Goal: Complete application form

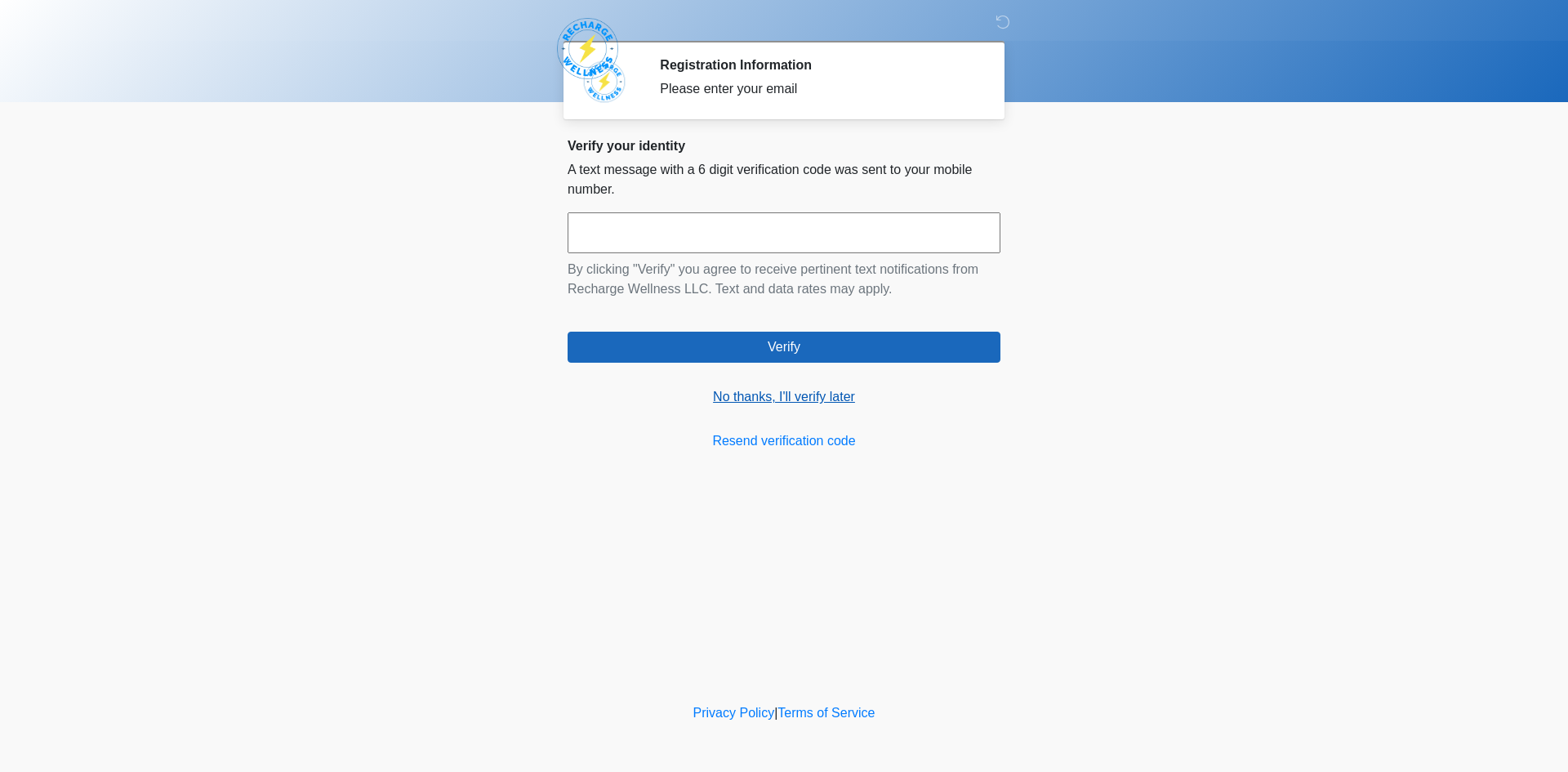
click at [794, 392] on link "No thanks, I'll verify later" at bounding box center [784, 397] width 433 height 20
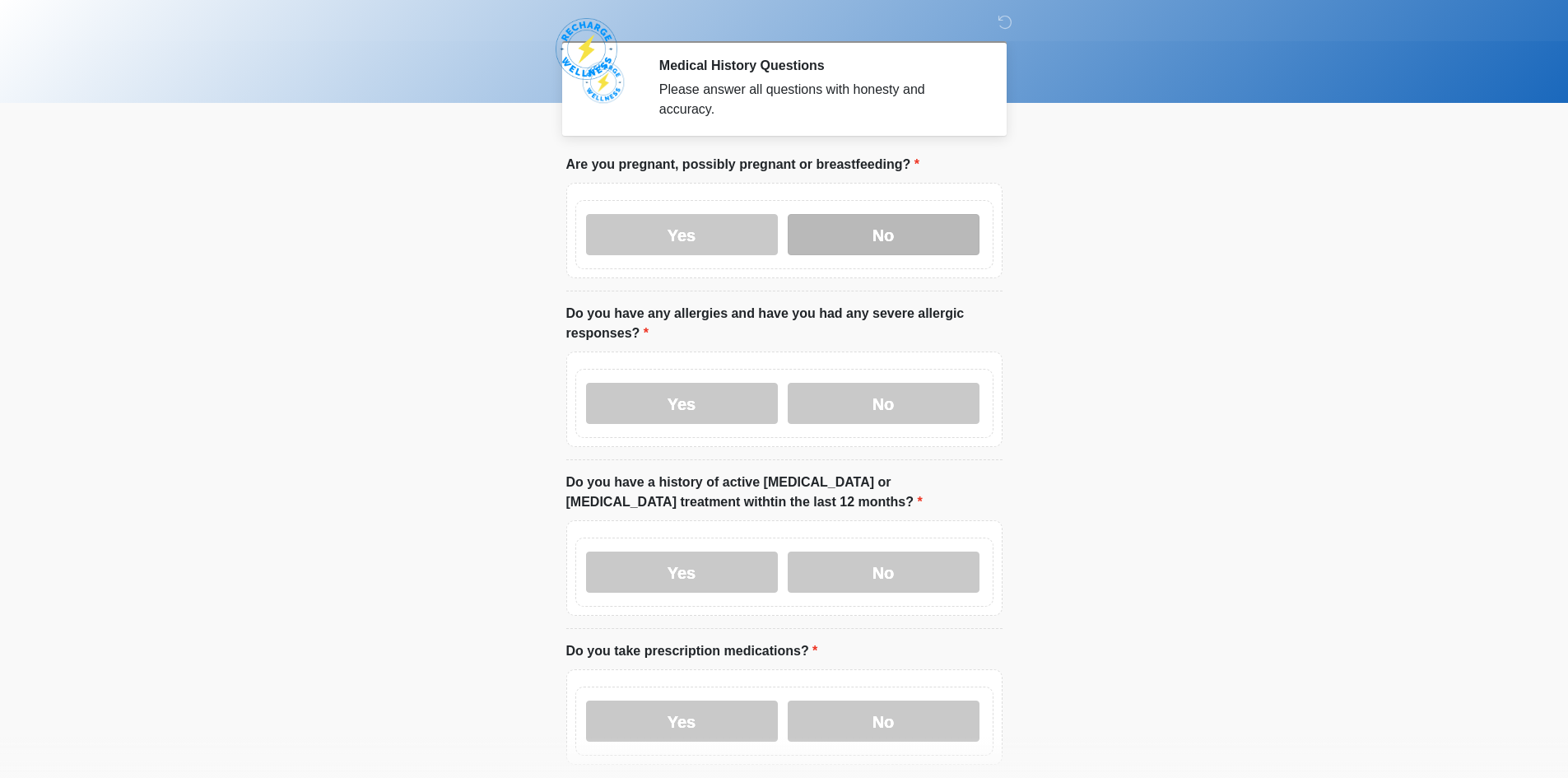
click at [858, 226] on label "No" at bounding box center [884, 234] width 192 height 41
click at [892, 401] on label "No" at bounding box center [884, 403] width 192 height 41
click at [908, 552] on label "No" at bounding box center [884, 572] width 192 height 41
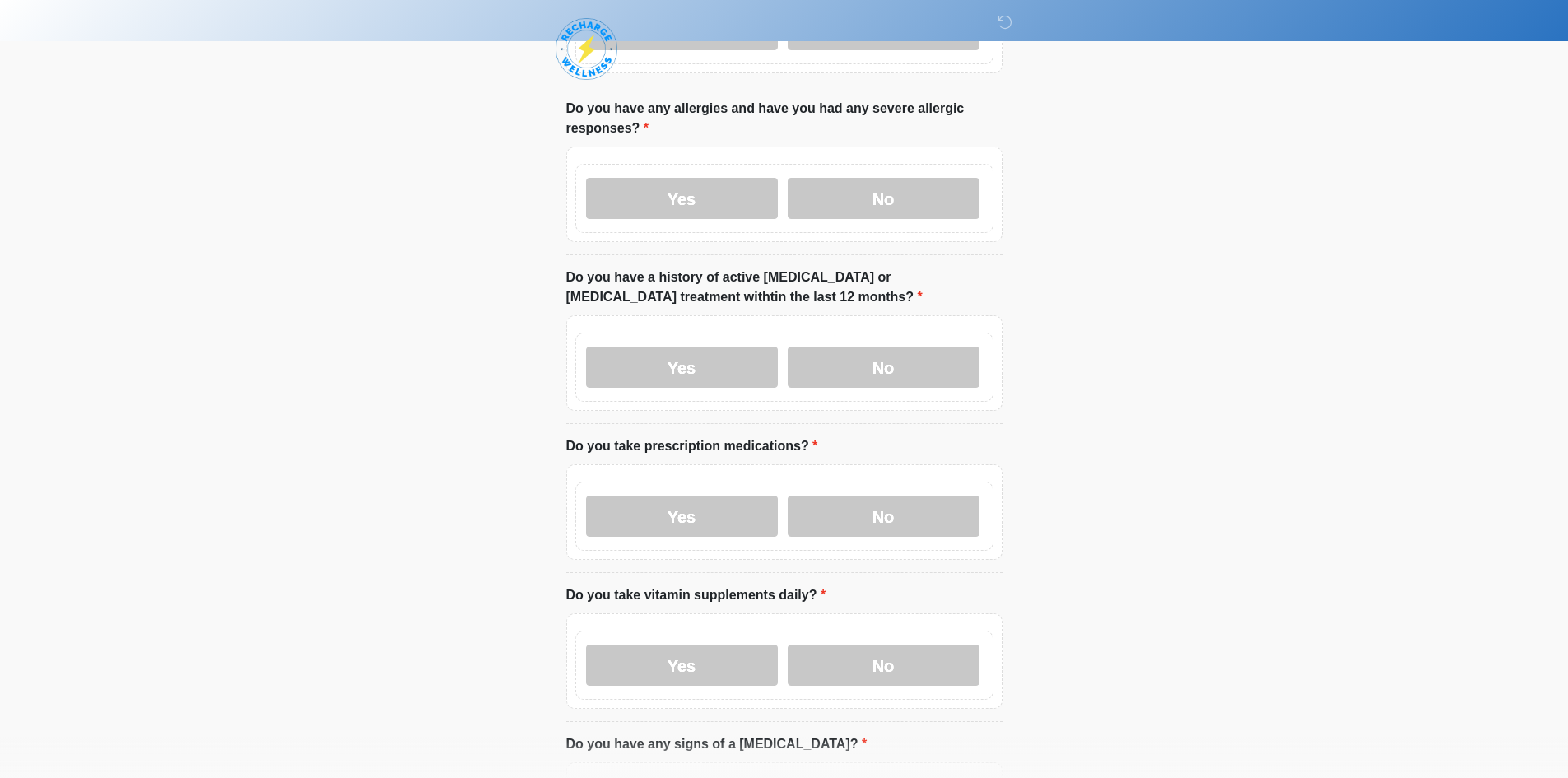
scroll to position [247, 0]
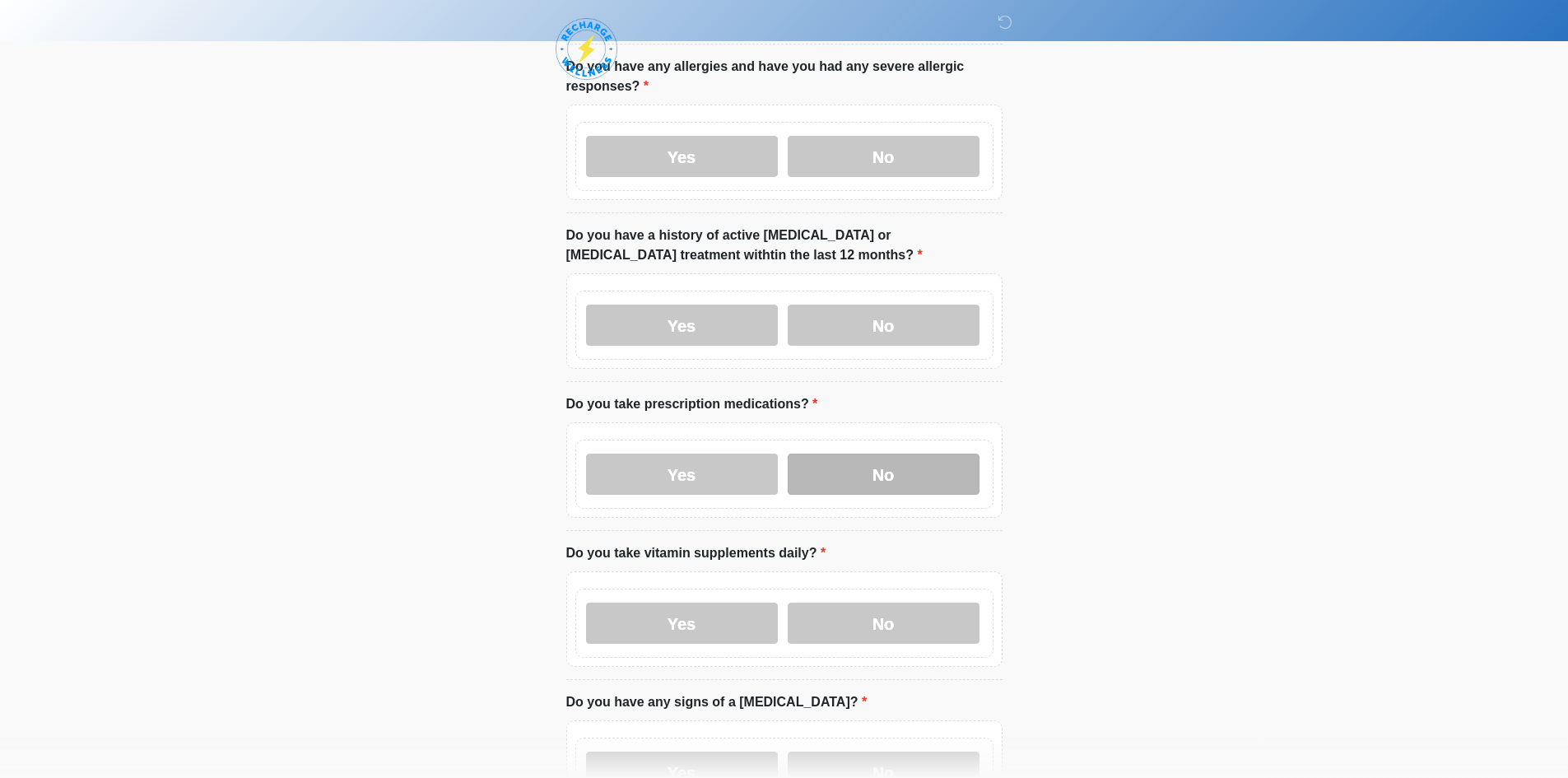
click at [876, 460] on label "No" at bounding box center [884, 474] width 192 height 41
click at [872, 603] on label "No" at bounding box center [884, 623] width 192 height 41
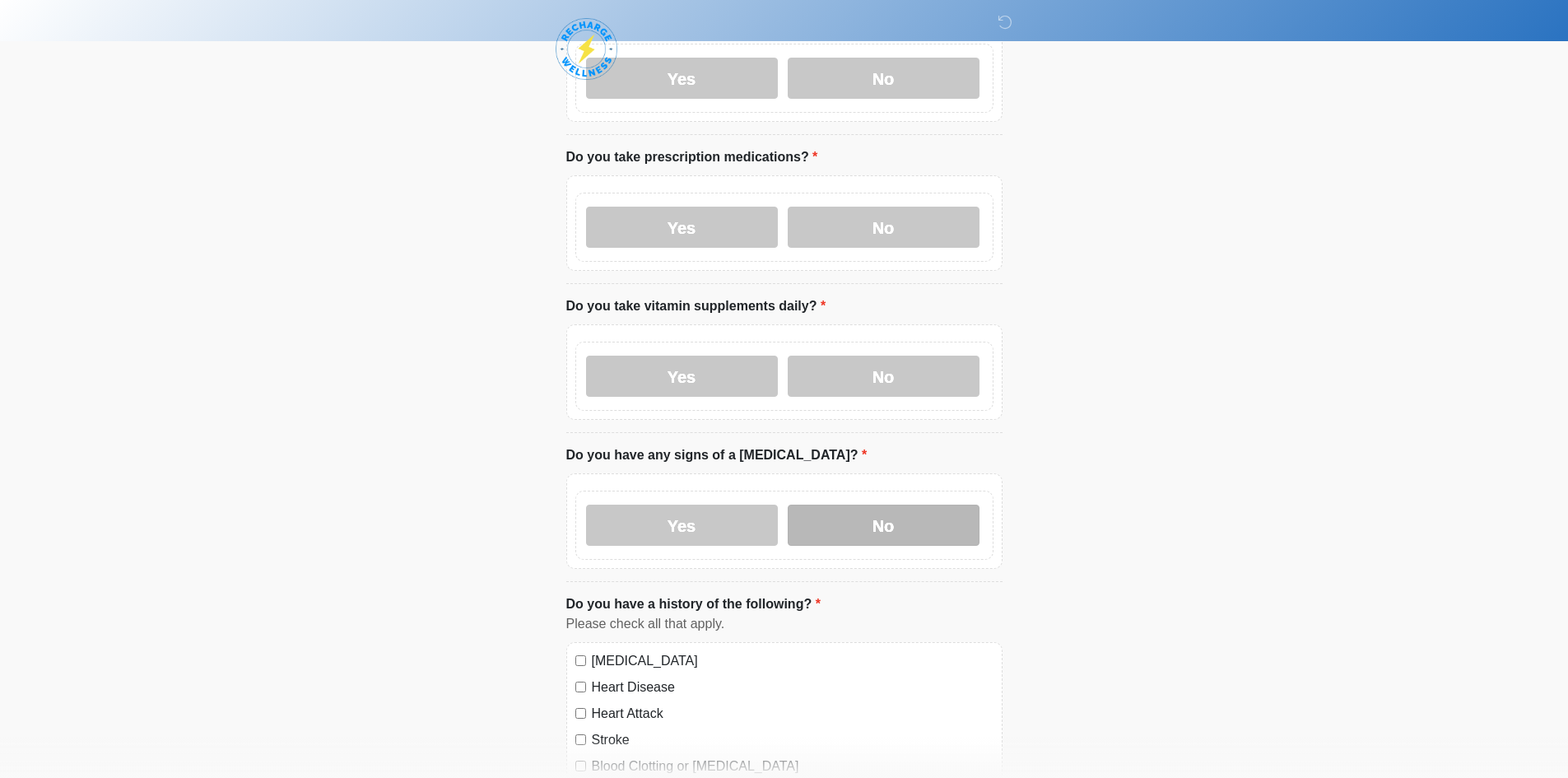
click at [876, 516] on label "No" at bounding box center [884, 525] width 192 height 41
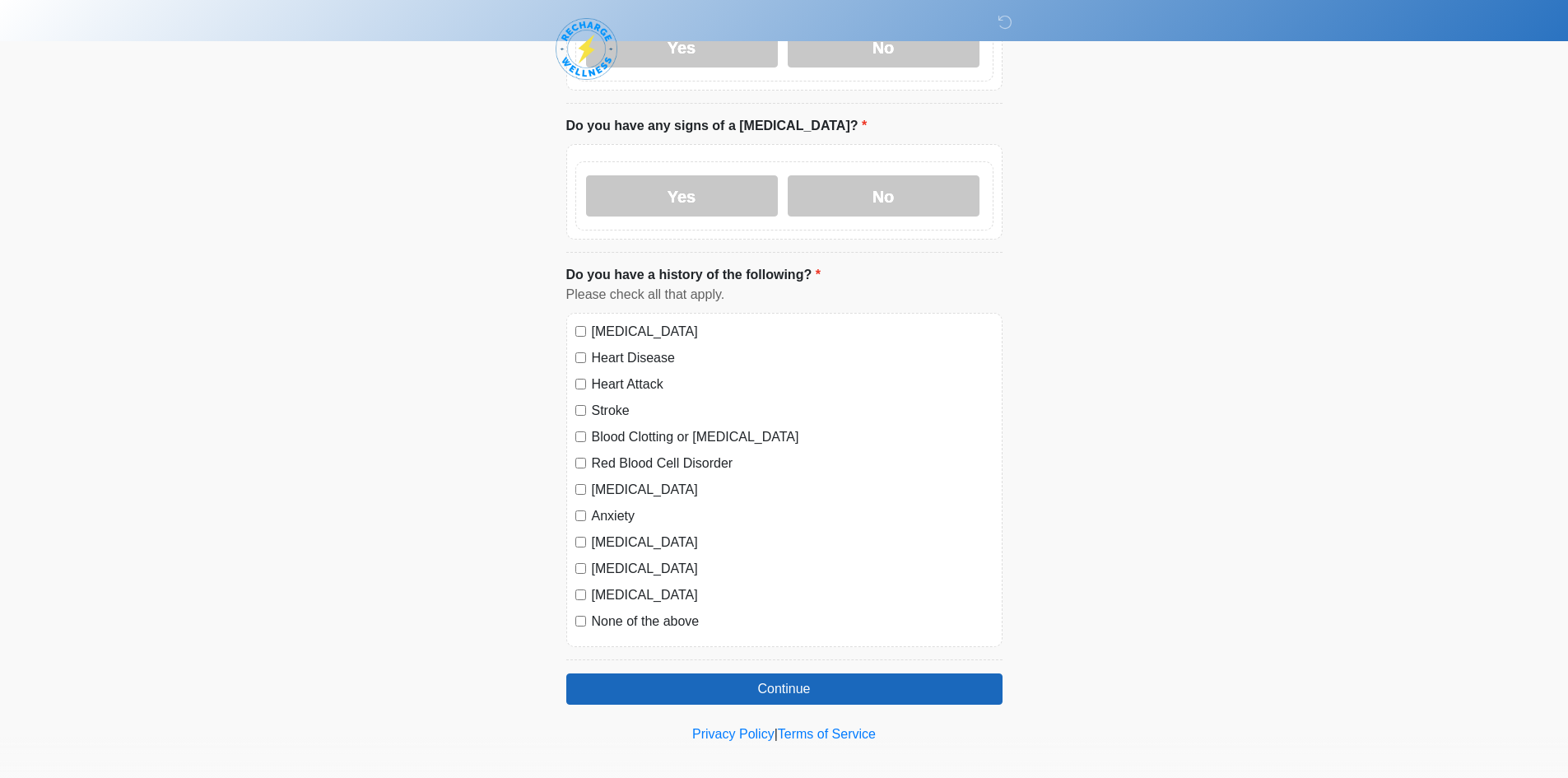
click at [660, 322] on label "[MEDICAL_DATA]" at bounding box center [792, 332] width 402 height 20
click at [641, 348] on label "Heart Disease" at bounding box center [792, 358] width 402 height 20
click at [635, 375] on label "Heart Attack" at bounding box center [792, 385] width 402 height 20
click at [620, 401] on label "Stroke" at bounding box center [792, 411] width 402 height 20
click at [620, 428] on label "Blood Clotting or [MEDICAL_DATA]" at bounding box center [792, 438] width 402 height 20
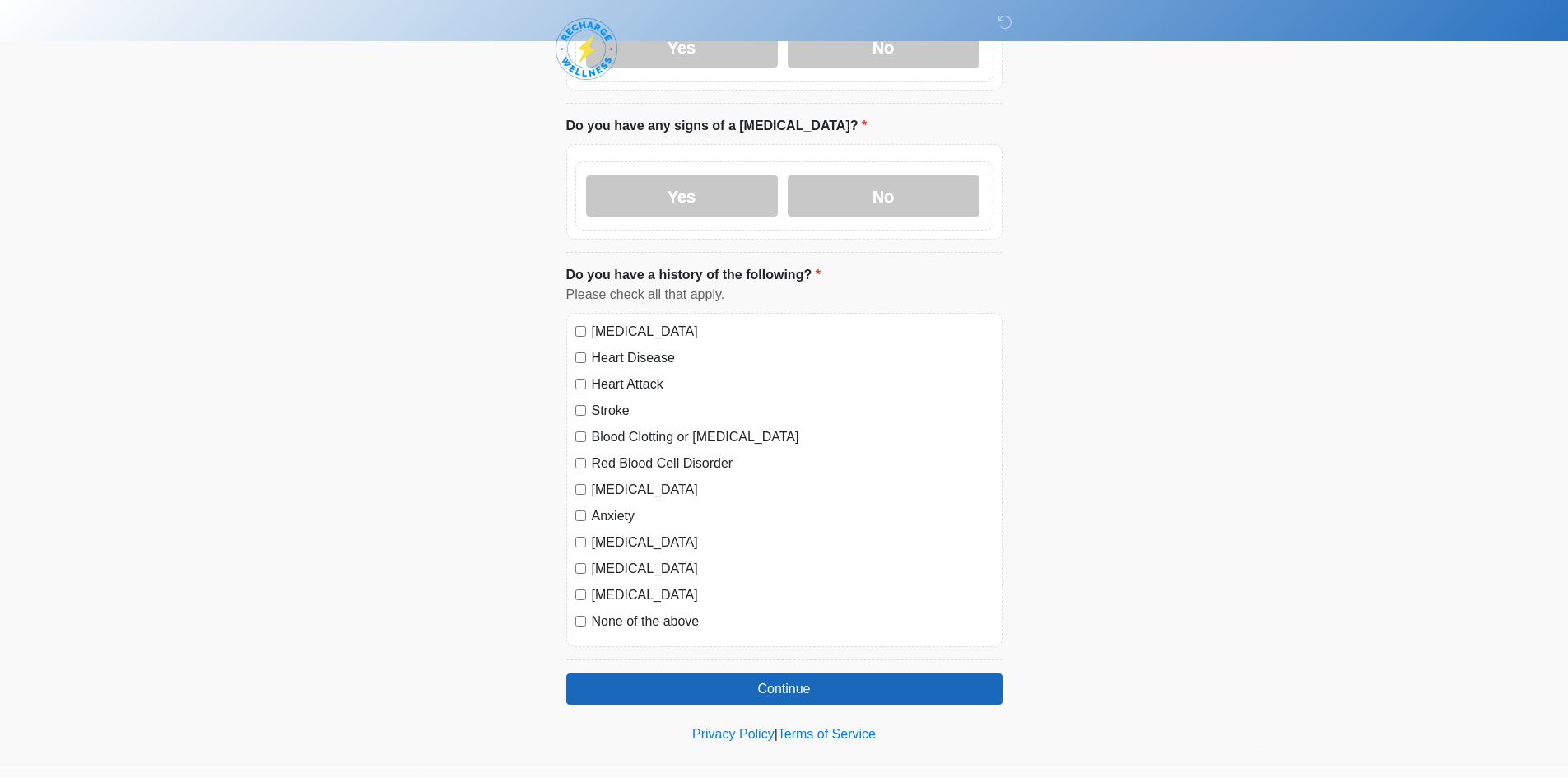
click at [619, 457] on label "Red Blood Cell Disorder" at bounding box center [792, 464] width 402 height 20
drag, startPoint x: 620, startPoint y: 472, endPoint x: 622, endPoint y: 493, distance: 21.1
click at [621, 480] on label "[MEDICAL_DATA]" at bounding box center [792, 490] width 402 height 20
click at [622, 506] on label "Anxiety" at bounding box center [792, 516] width 402 height 20
click at [622, 532] on label "[MEDICAL_DATA]" at bounding box center [792, 542] width 402 height 20
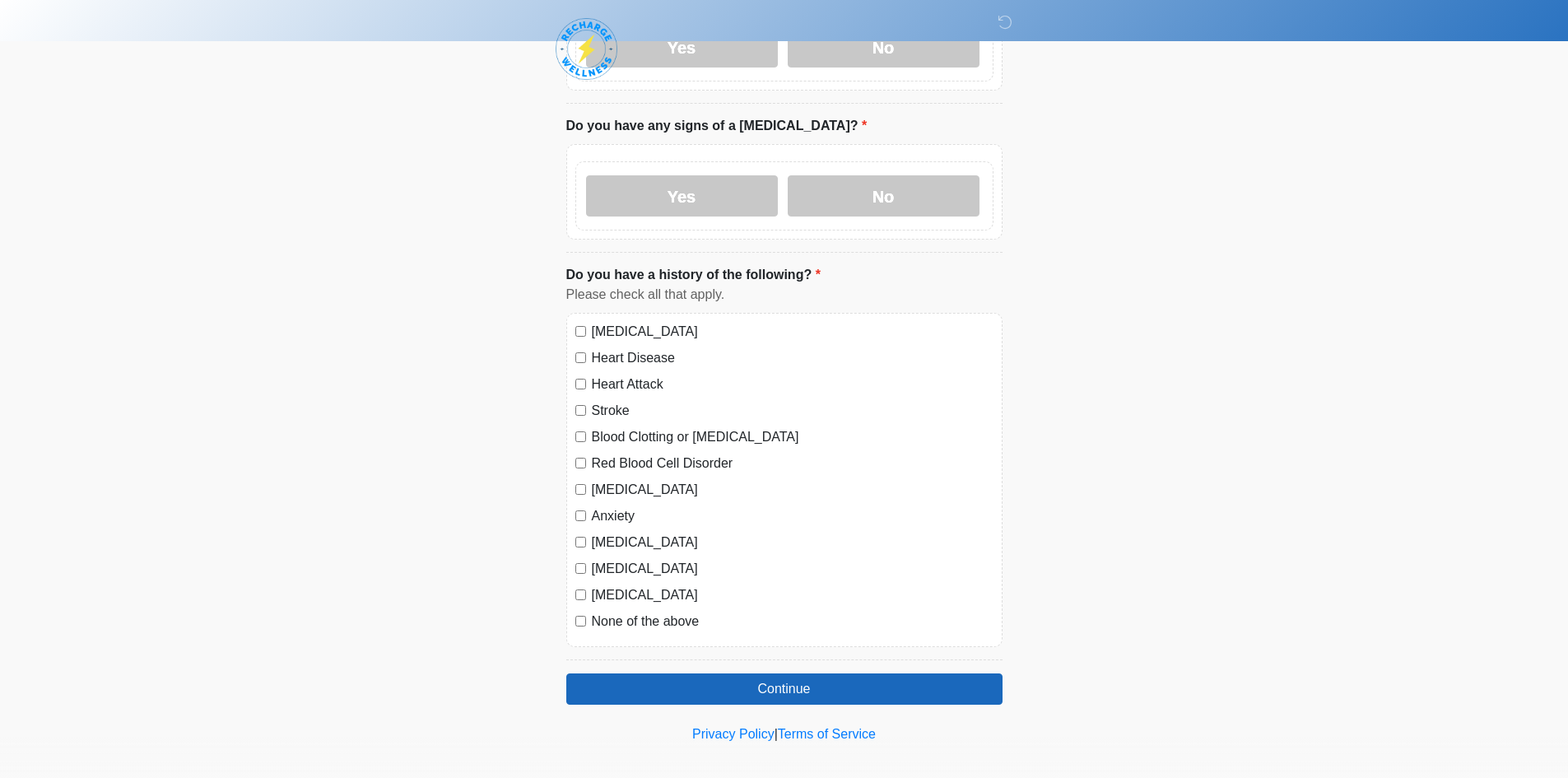
click at [623, 559] on label "[MEDICAL_DATA]" at bounding box center [792, 569] width 402 height 20
click at [620, 585] on label "[MEDICAL_DATA]" at bounding box center [792, 595] width 402 height 20
click at [621, 613] on label "None of the above" at bounding box center [792, 622] width 402 height 20
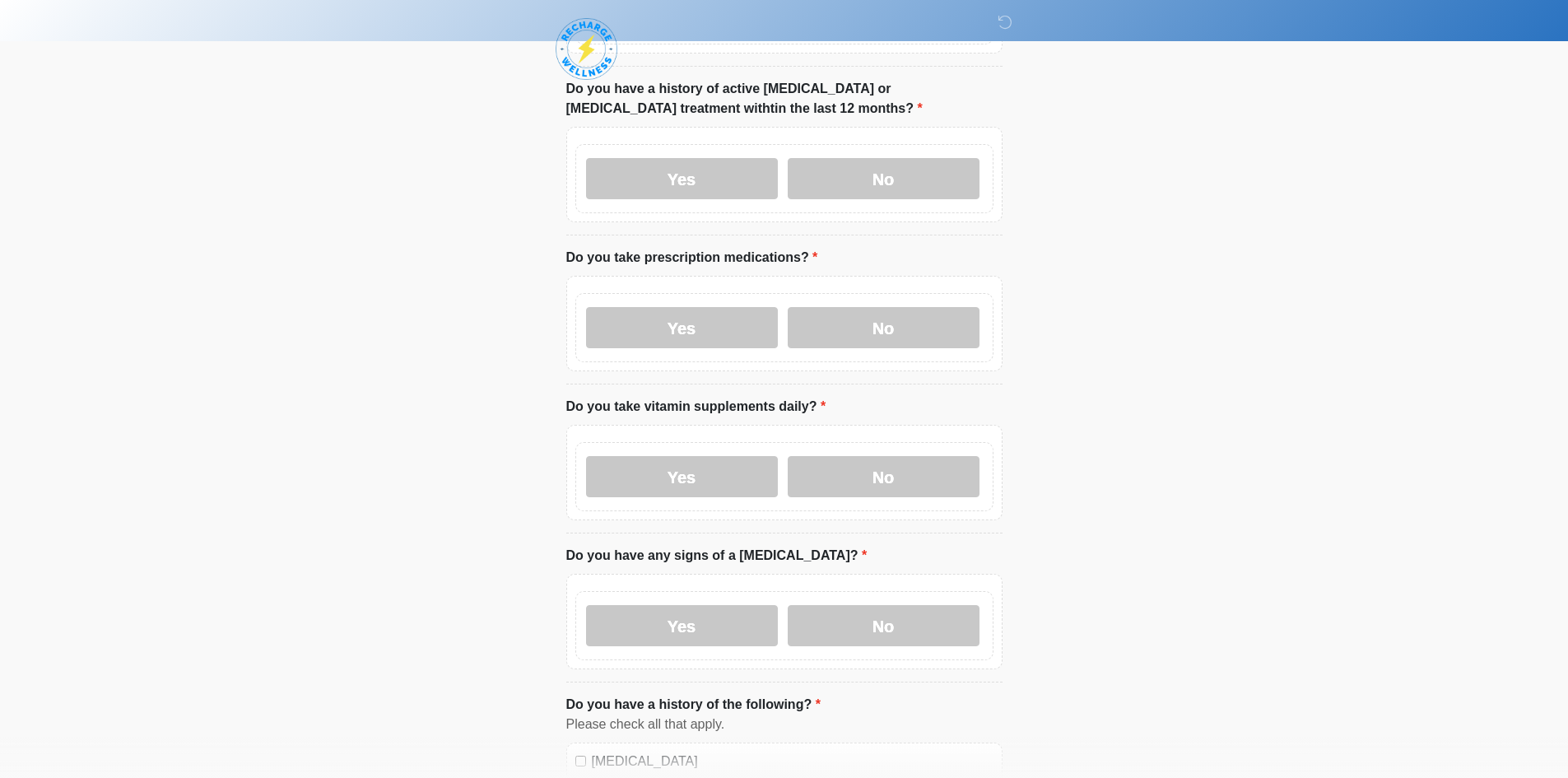
scroll to position [329, 0]
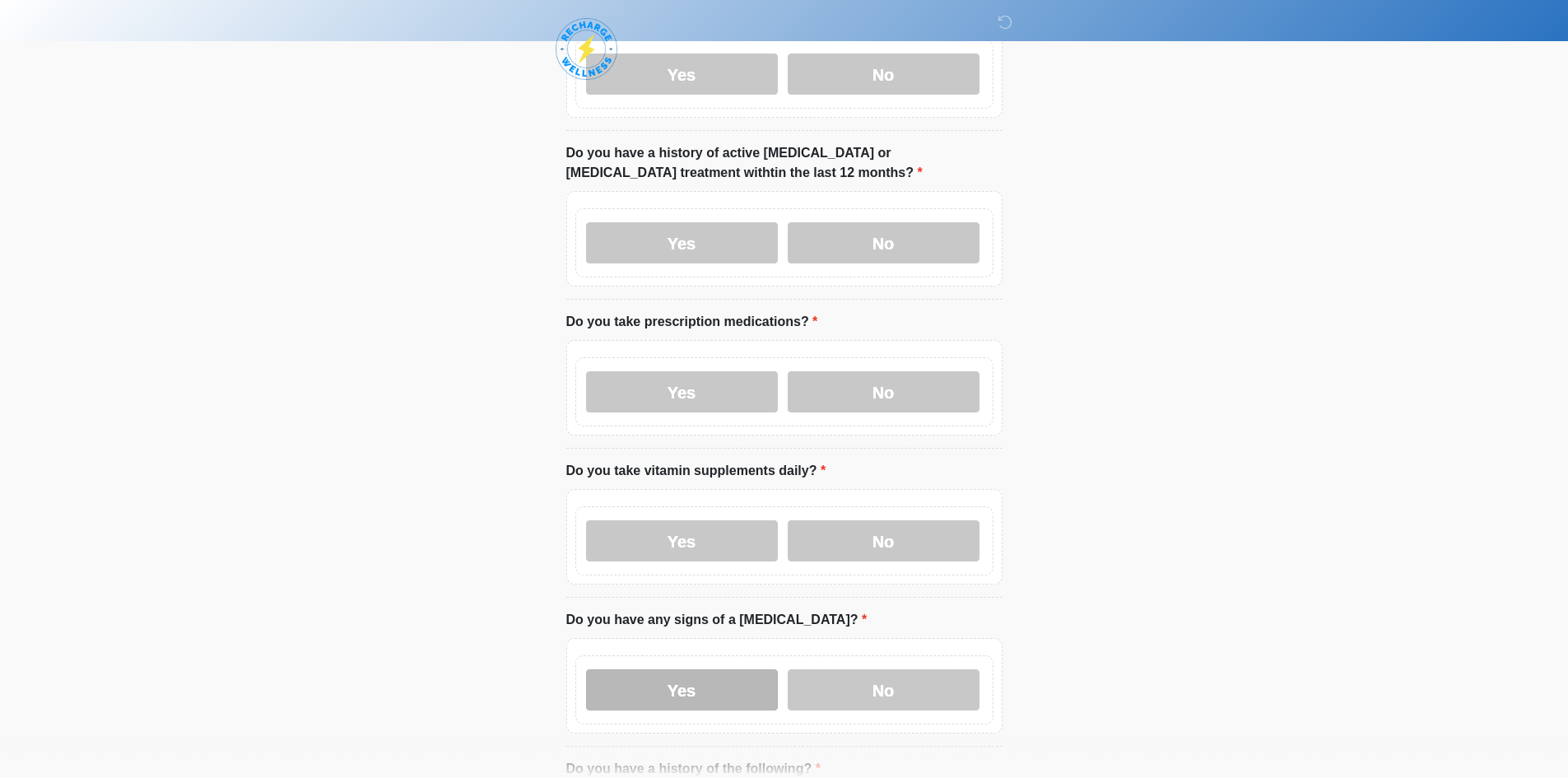
click at [679, 669] on label "Yes" at bounding box center [682, 689] width 192 height 41
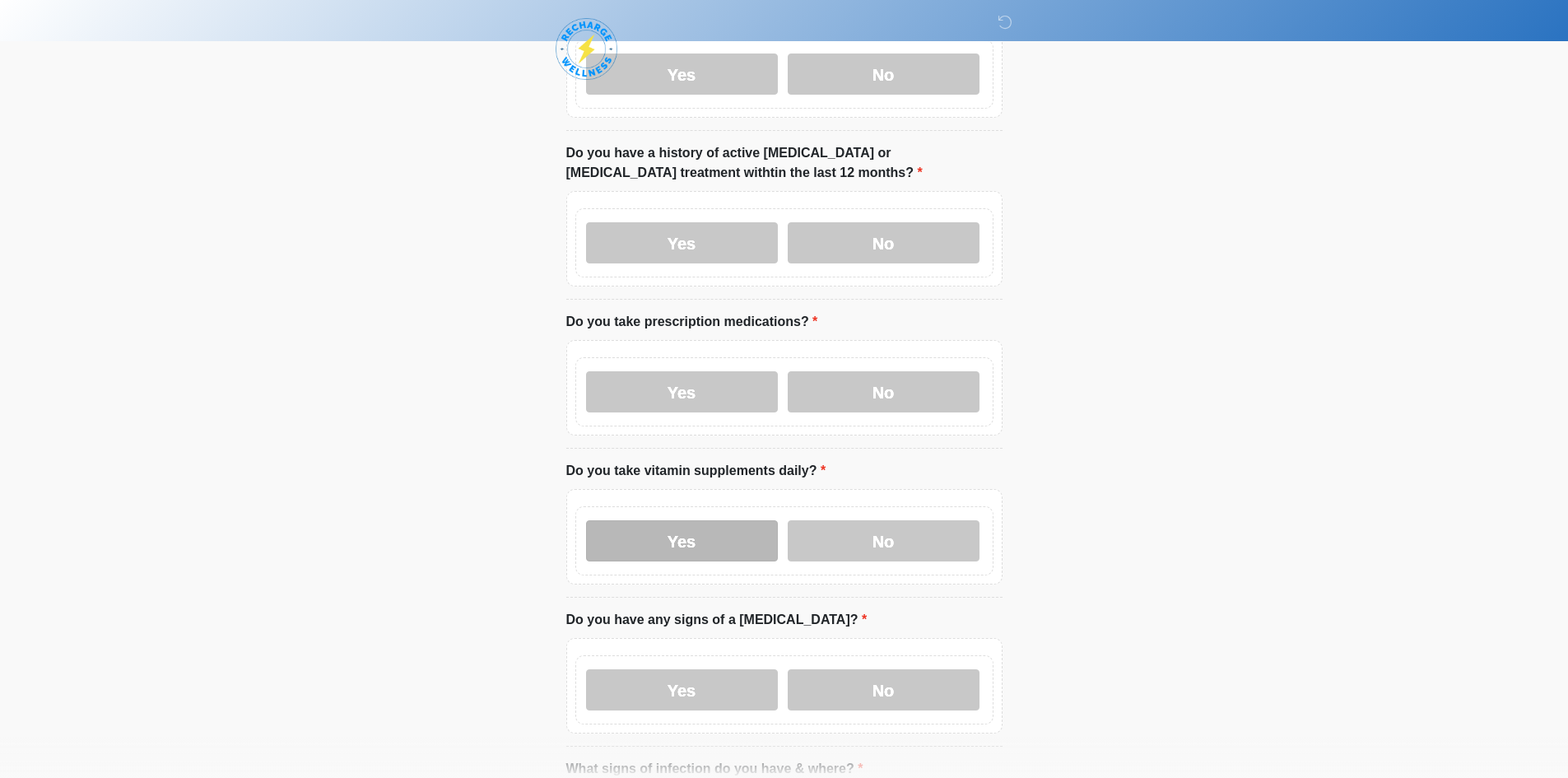
click at [686, 525] on label "Yes" at bounding box center [682, 541] width 192 height 41
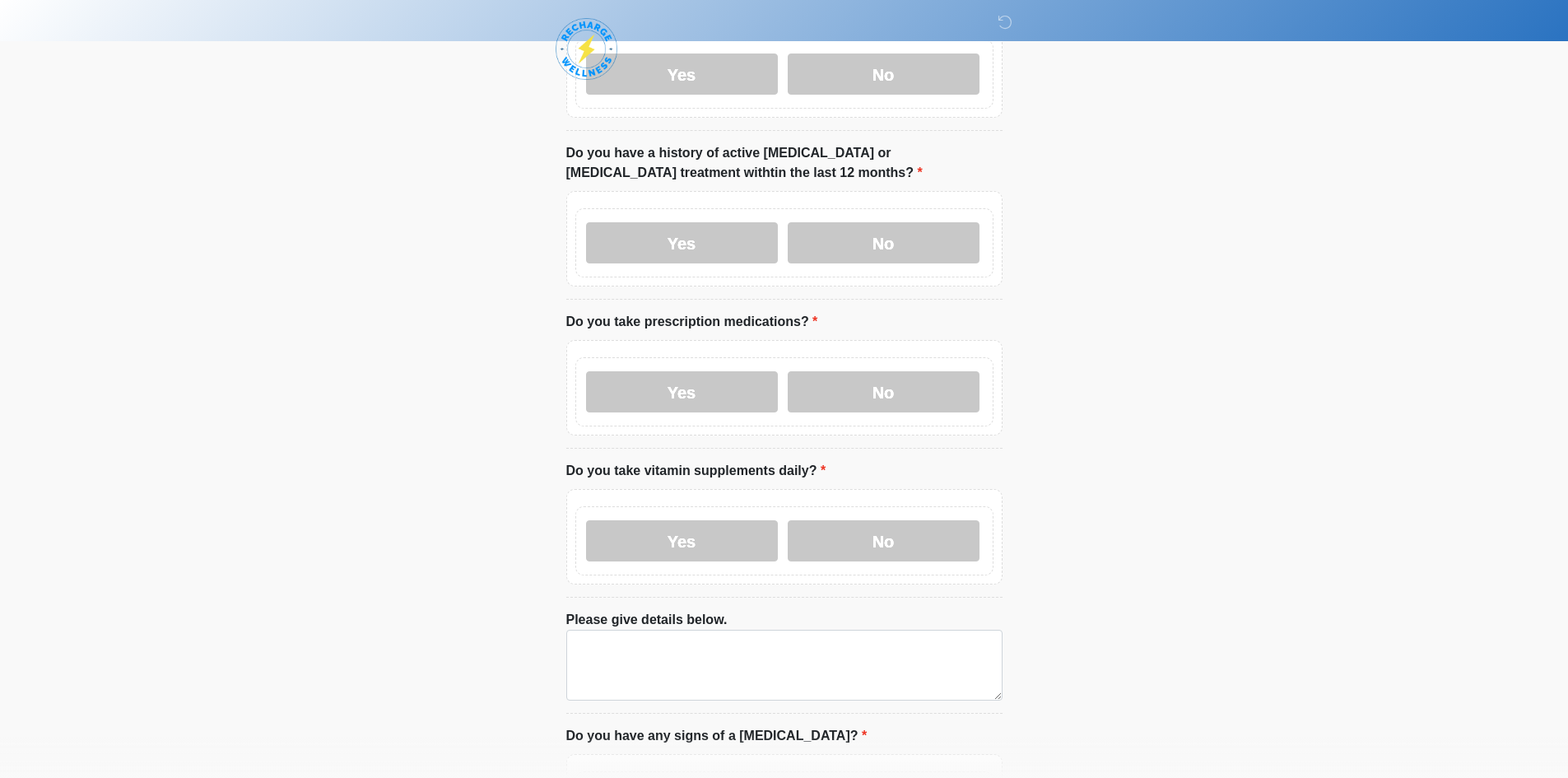
drag, startPoint x: 705, startPoint y: 380, endPoint x: 717, endPoint y: 250, distance: 130.6
click at [705, 376] on label "Yes" at bounding box center [682, 392] width 192 height 41
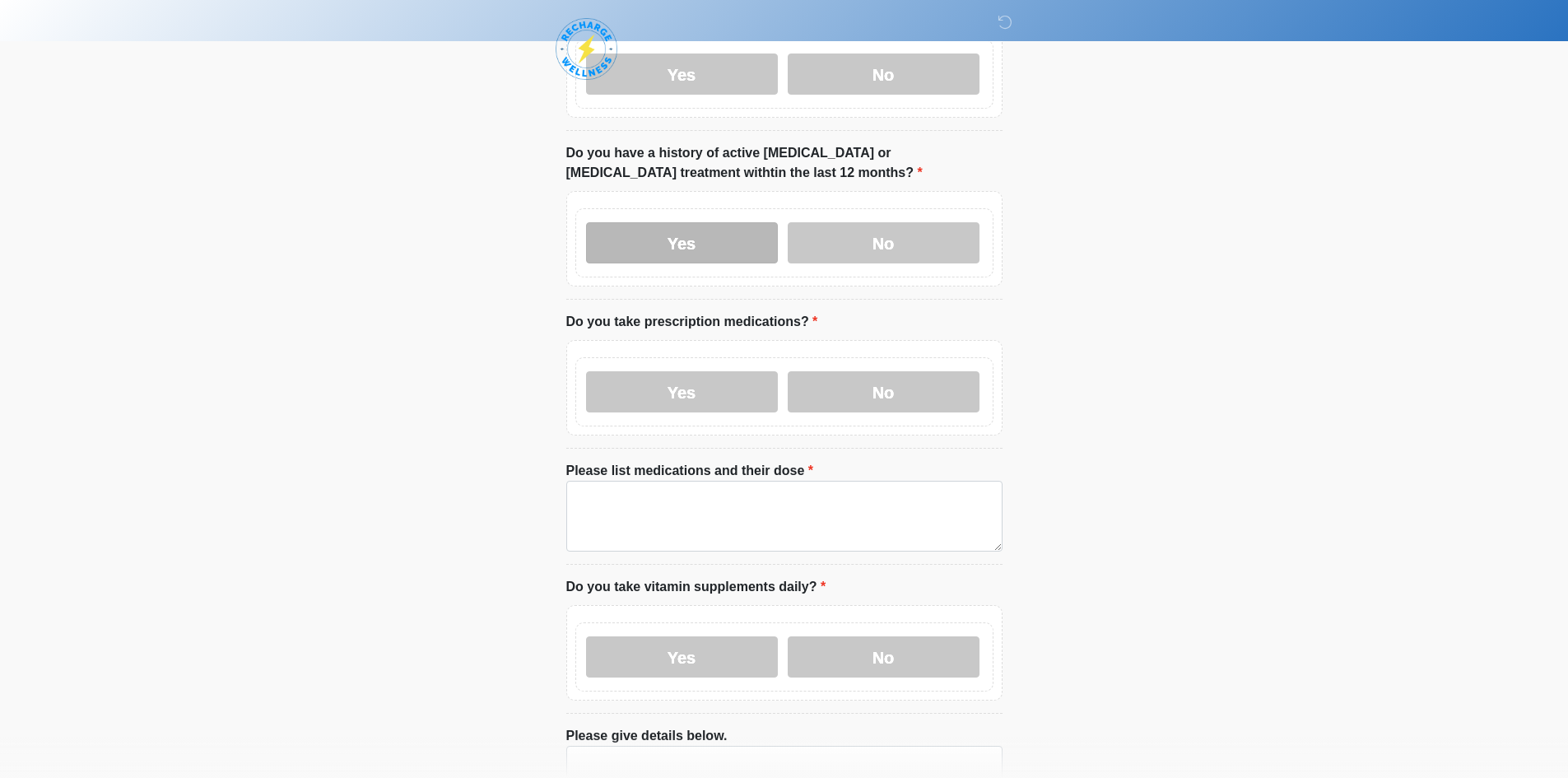
click at [714, 222] on label "Yes" at bounding box center [682, 242] width 192 height 41
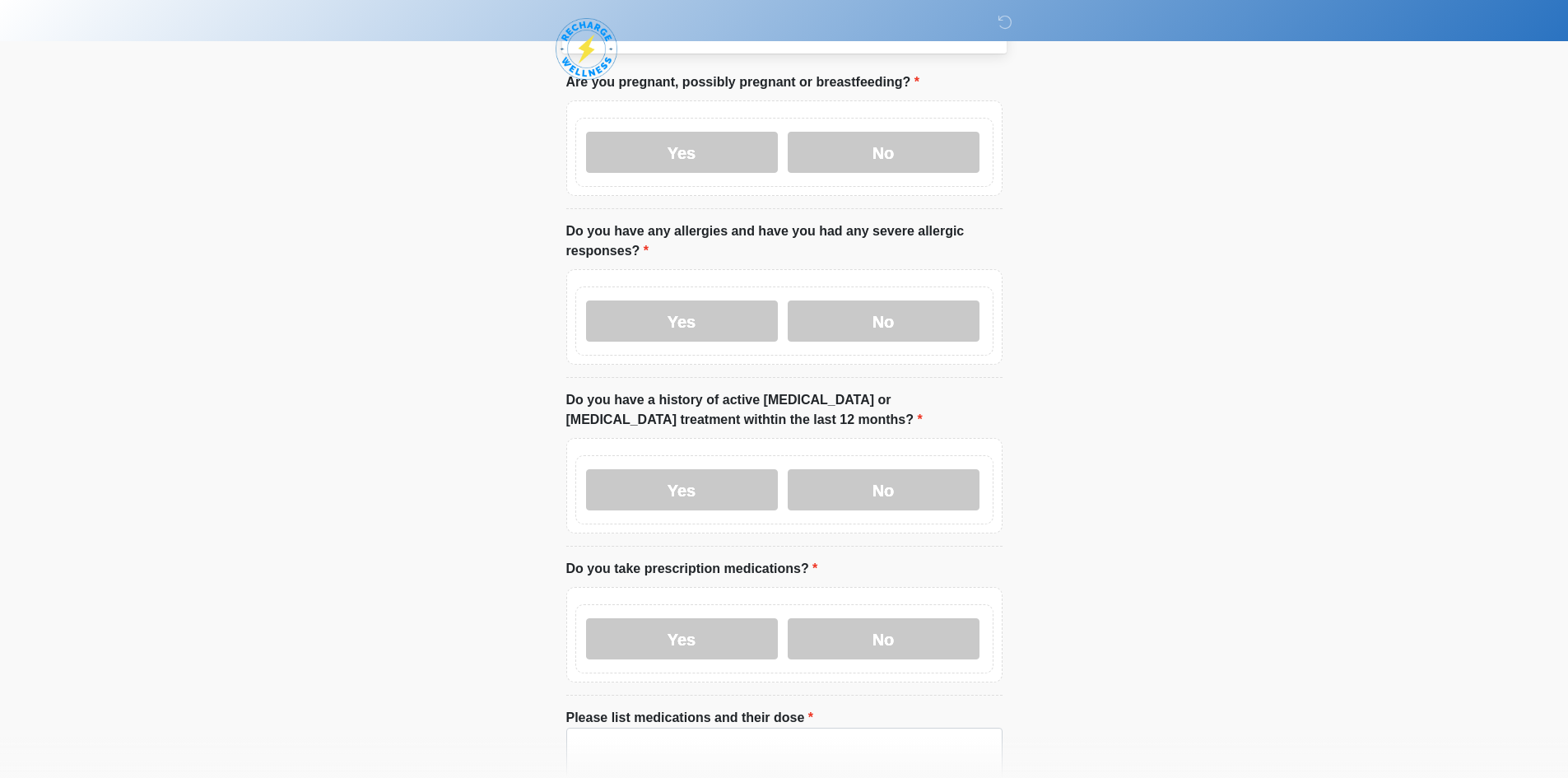
drag, startPoint x: 691, startPoint y: 304, endPoint x: 700, endPoint y: 184, distance: 120.3
click at [690, 304] on label "Yes" at bounding box center [682, 320] width 192 height 41
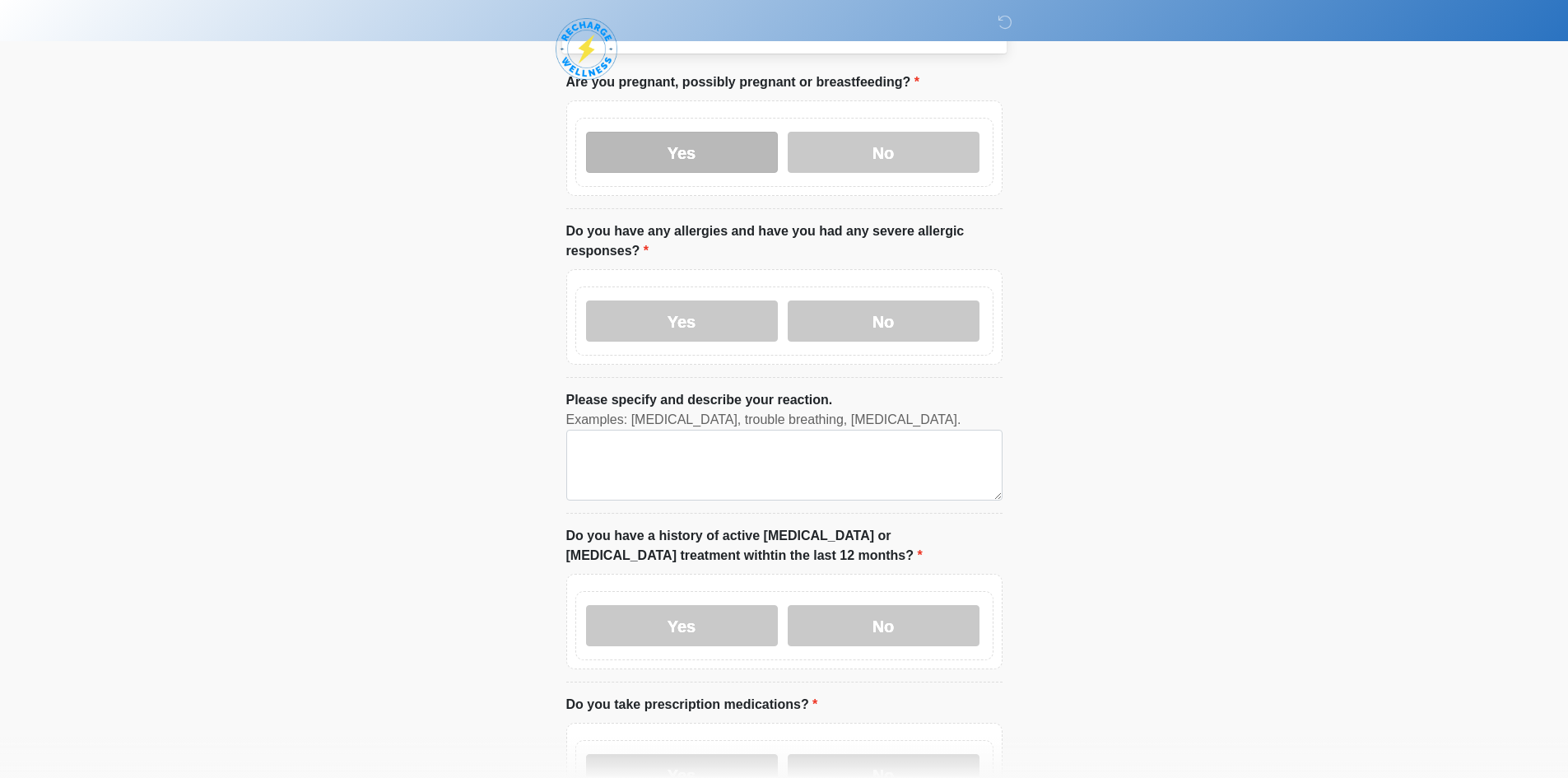
click at [701, 148] on label "Yes" at bounding box center [682, 152] width 192 height 41
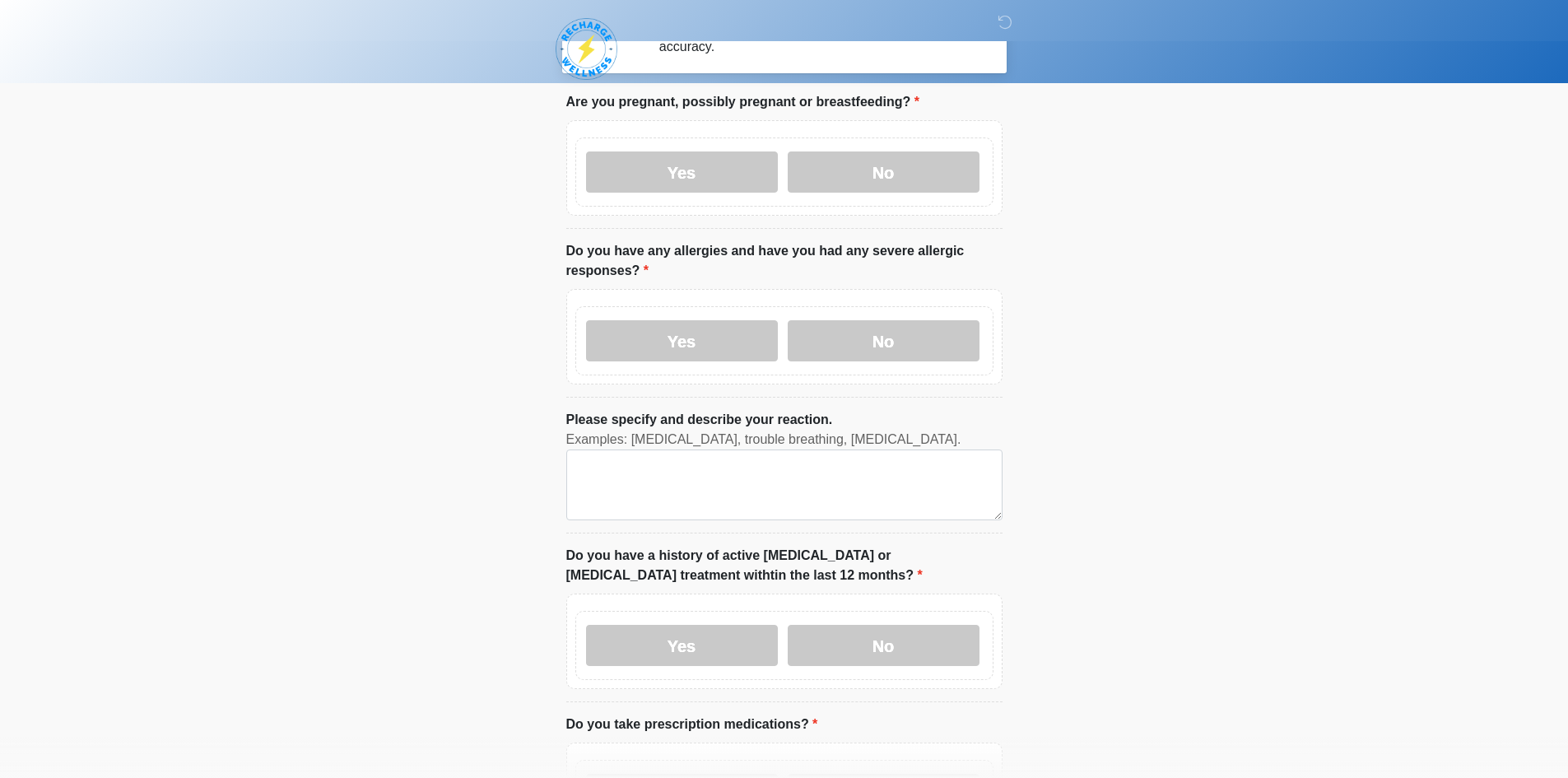
scroll to position [247, 0]
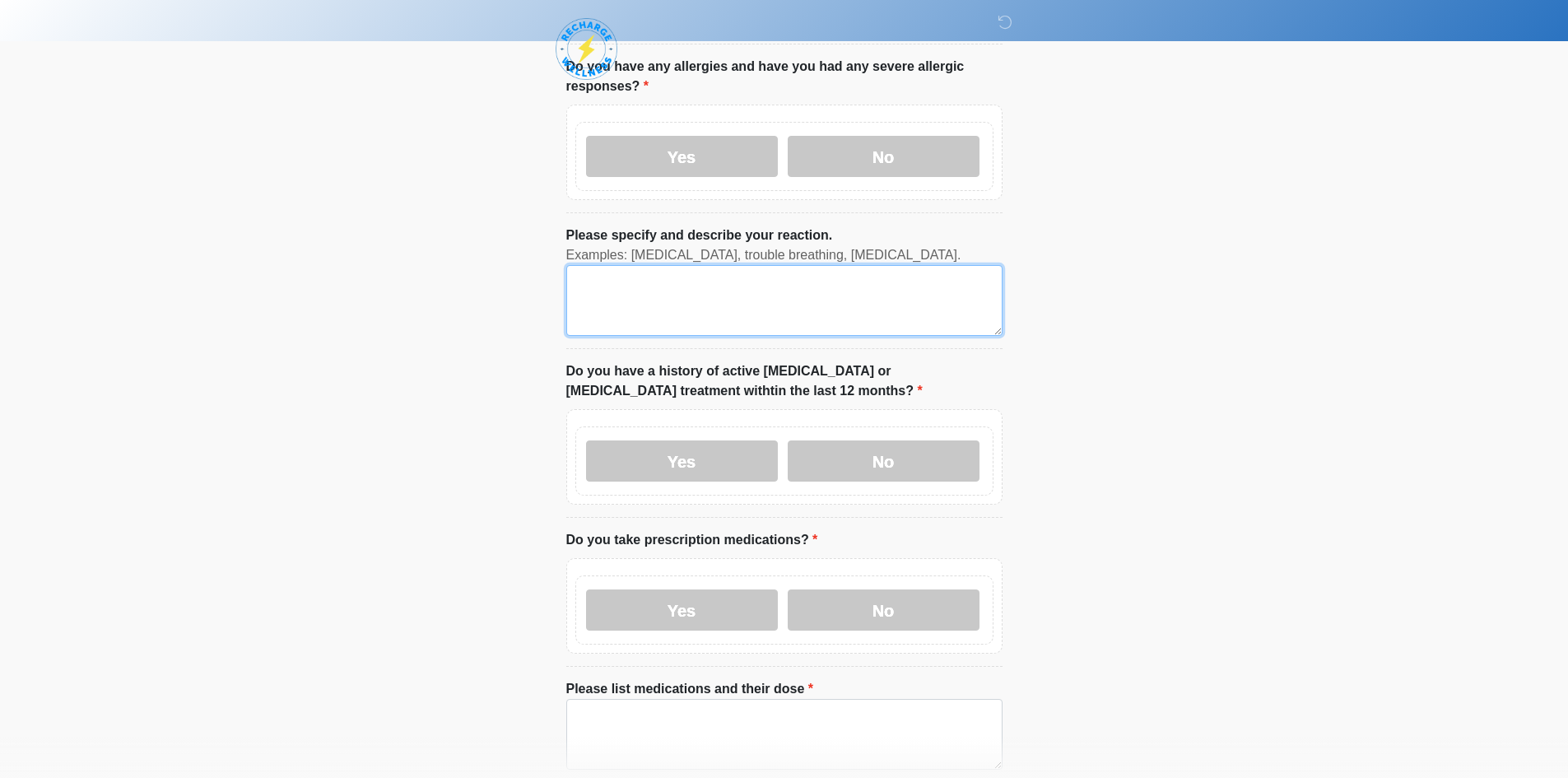
click at [709, 265] on textarea "Please specify and describe your reaction." at bounding box center [785, 300] width 436 height 70
drag, startPoint x: 709, startPoint y: 259, endPoint x: 334, endPoint y: 246, distance: 375.2
click at [334, 246] on body "‎ ‎ ‎ Medical History Questions Please answer all questions with honesty and ac…" at bounding box center [784, 142] width 1568 height 778
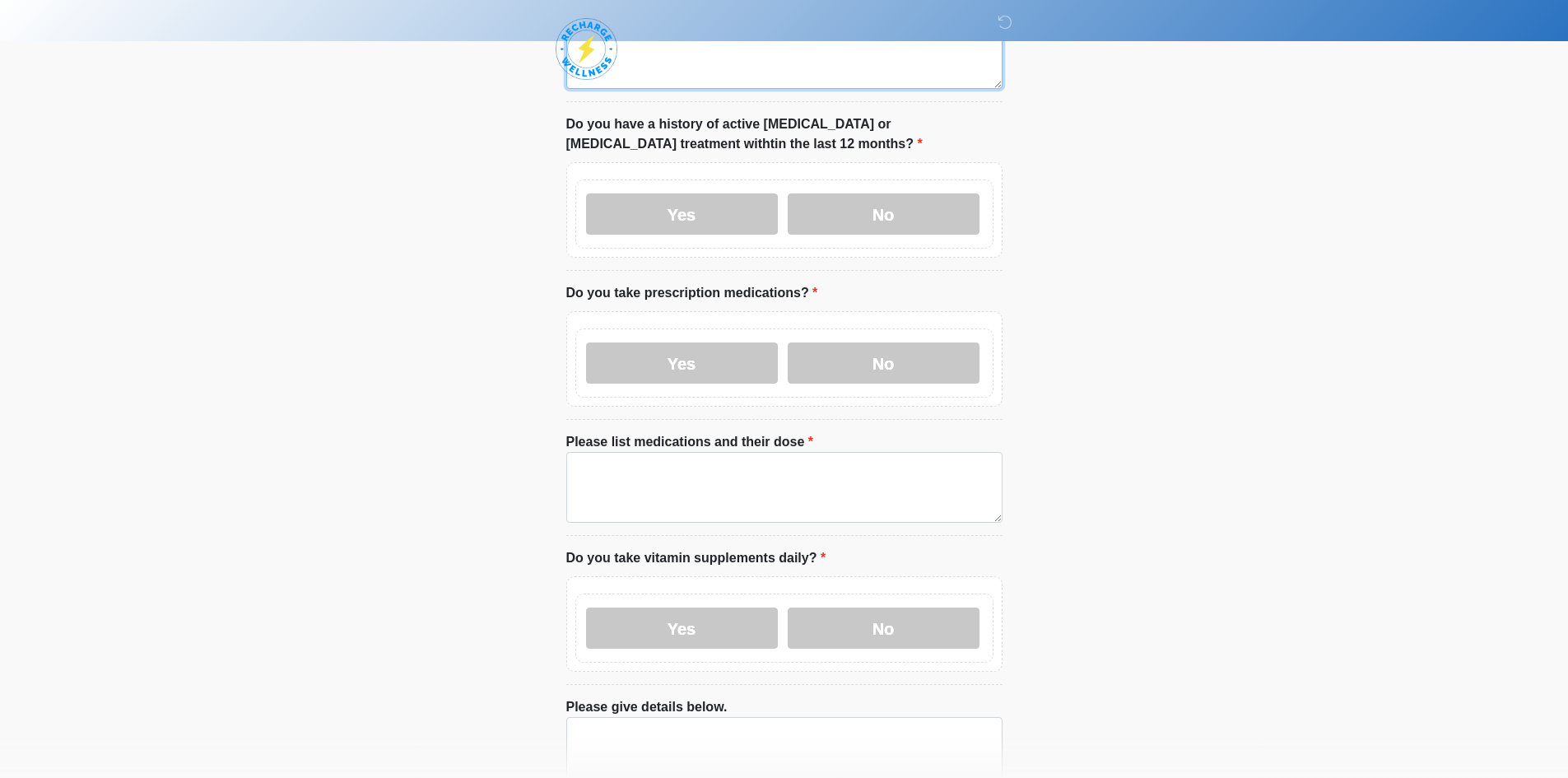
type textarea "****"
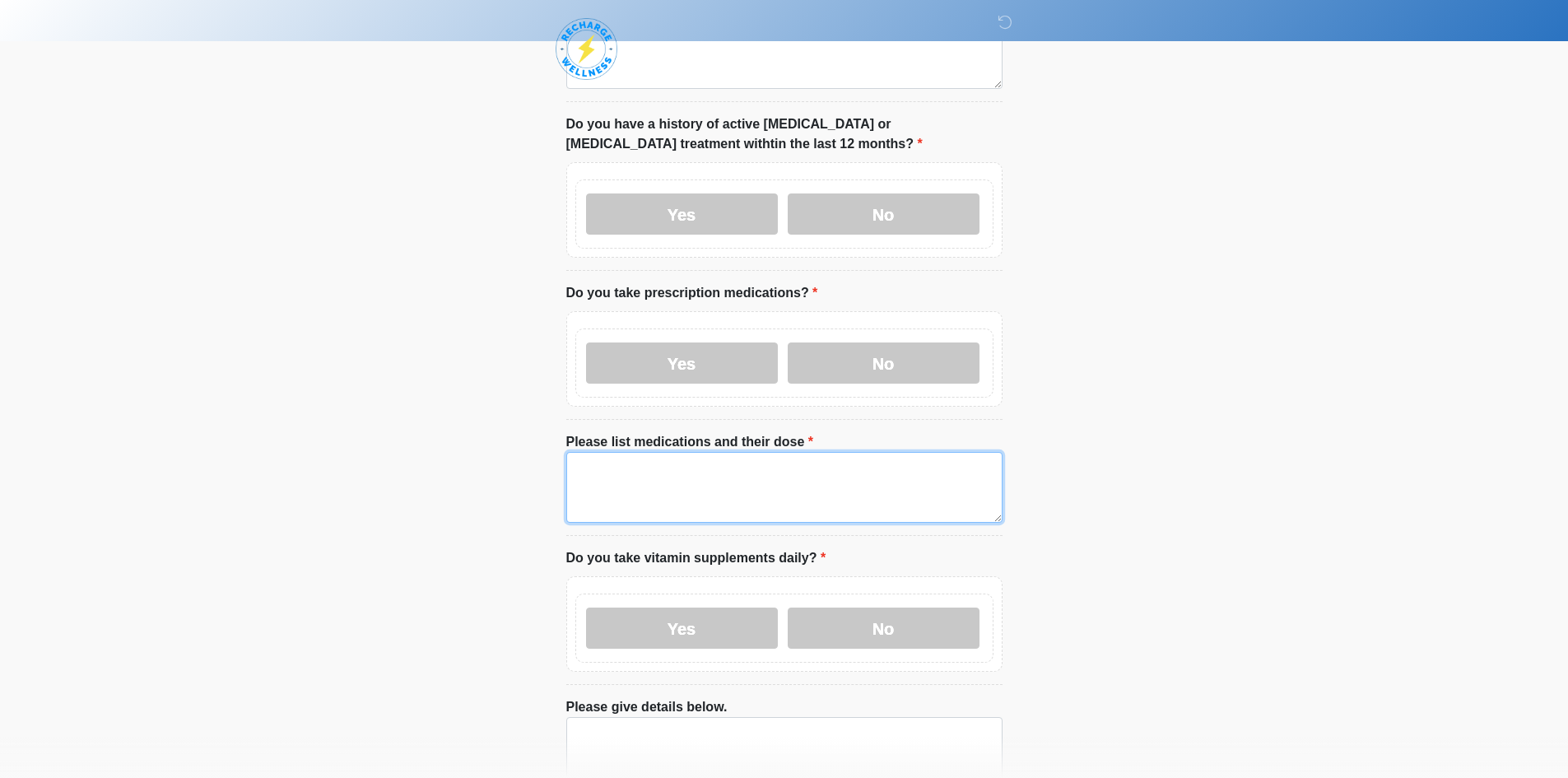
click at [710, 466] on textarea "Please list medications and their dose" at bounding box center [785, 487] width 436 height 70
paste textarea "****"
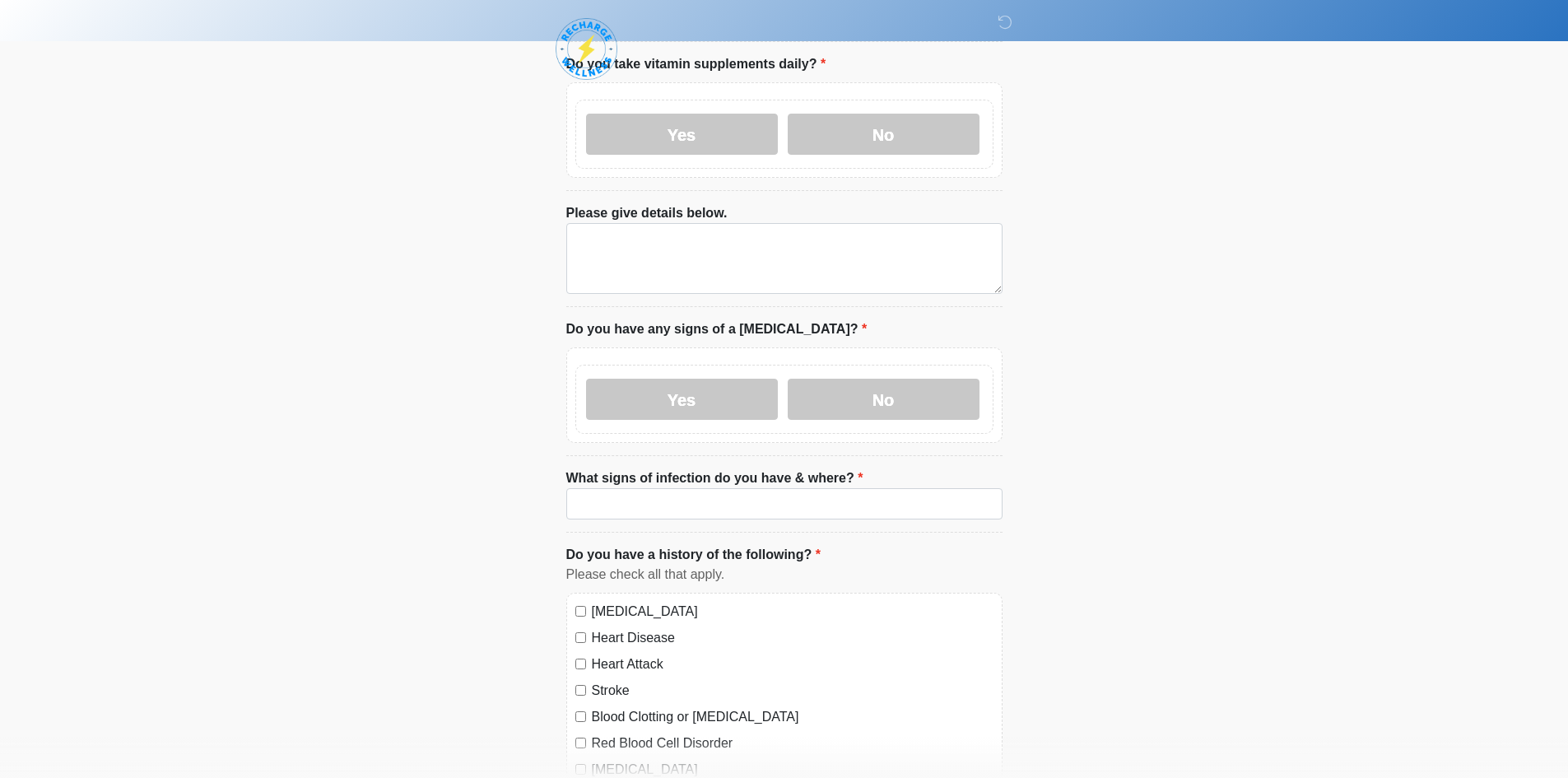
type textarea "****"
click at [667, 223] on textarea "Please give details below." at bounding box center [785, 258] width 436 height 70
paste textarea "****"
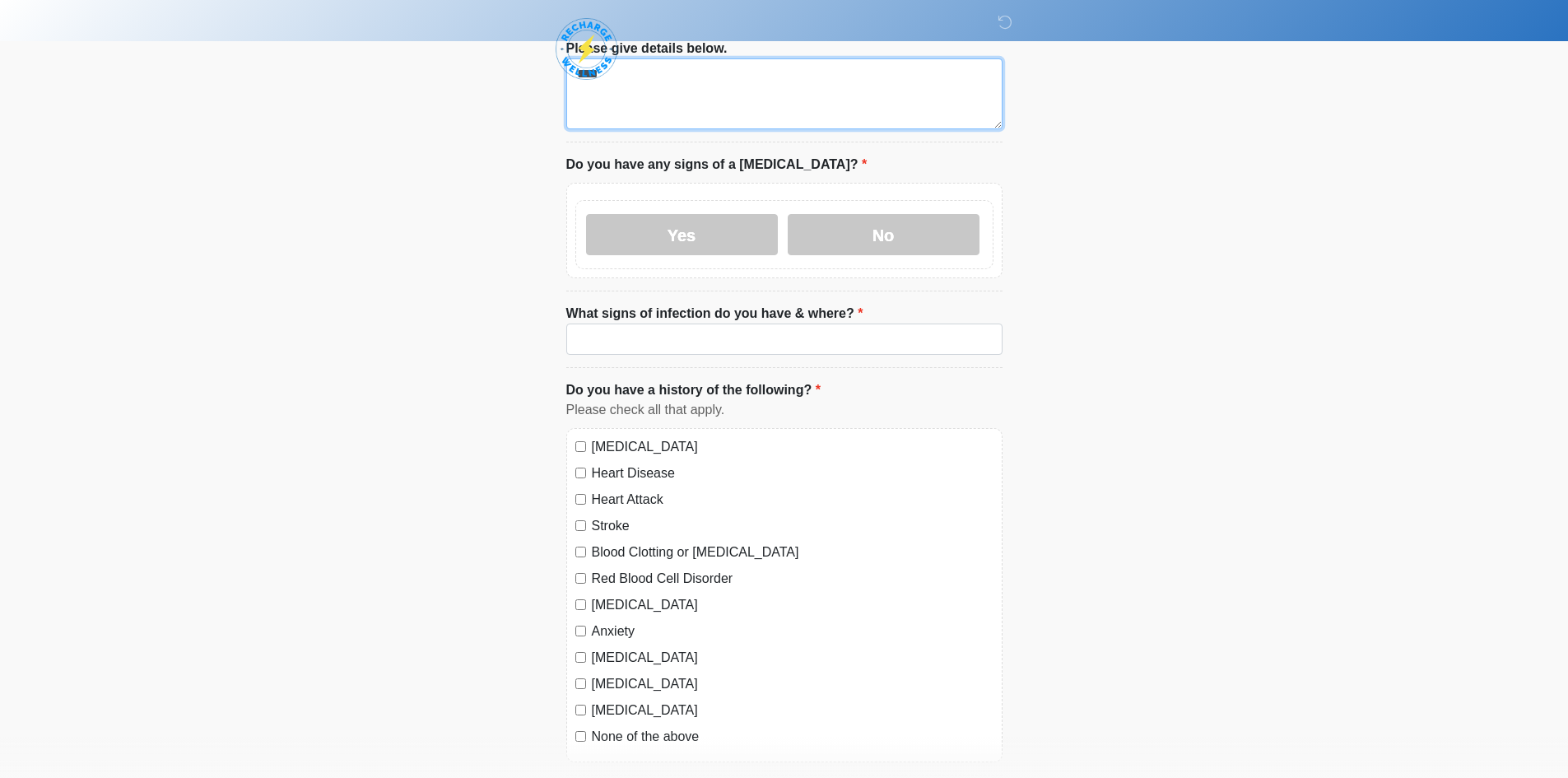
type textarea "****"
click at [613, 324] on input "What signs of infection do you have & where?" at bounding box center [785, 339] width 436 height 31
paste input "****"
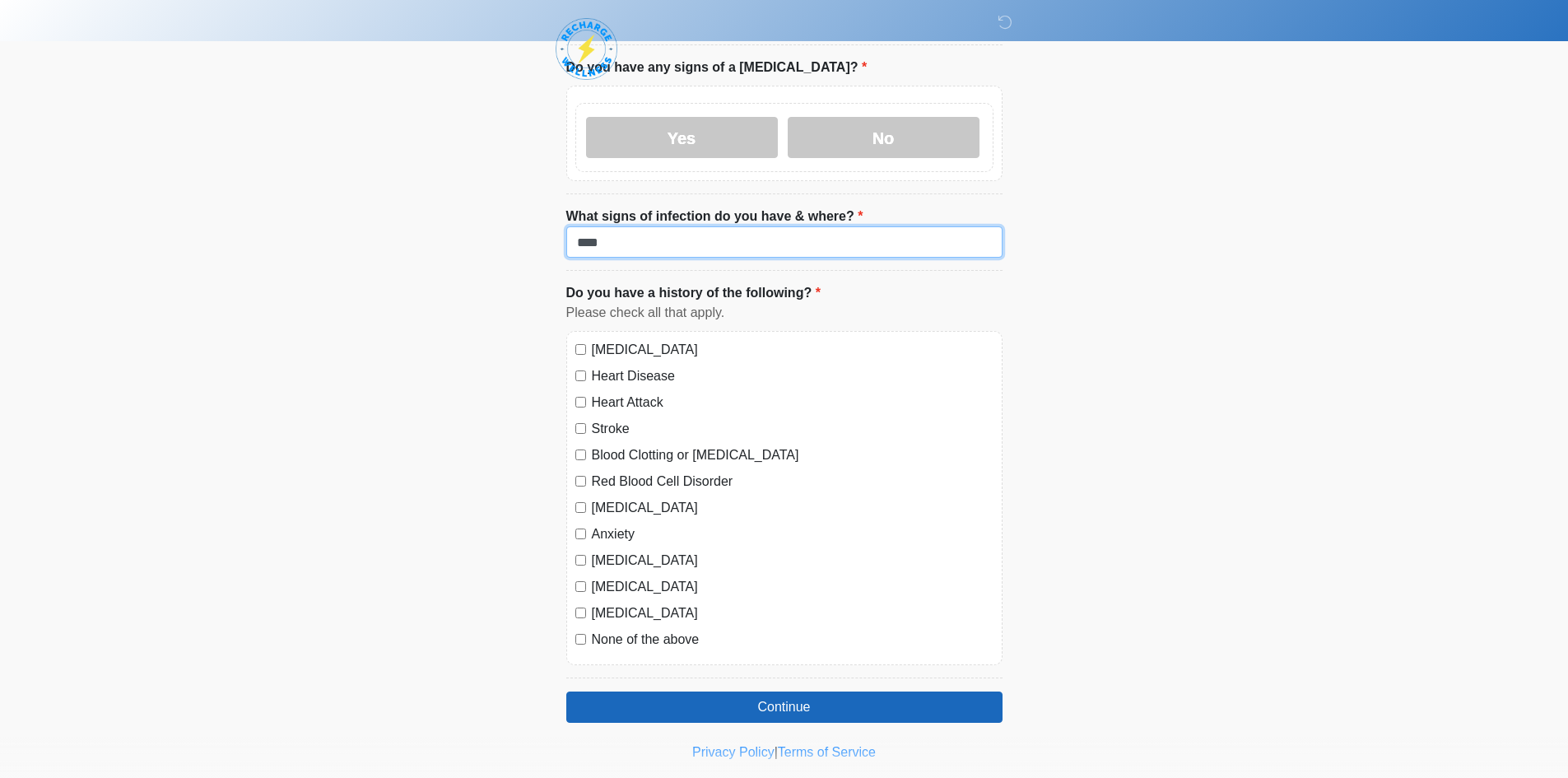
scroll to position [1268, 0]
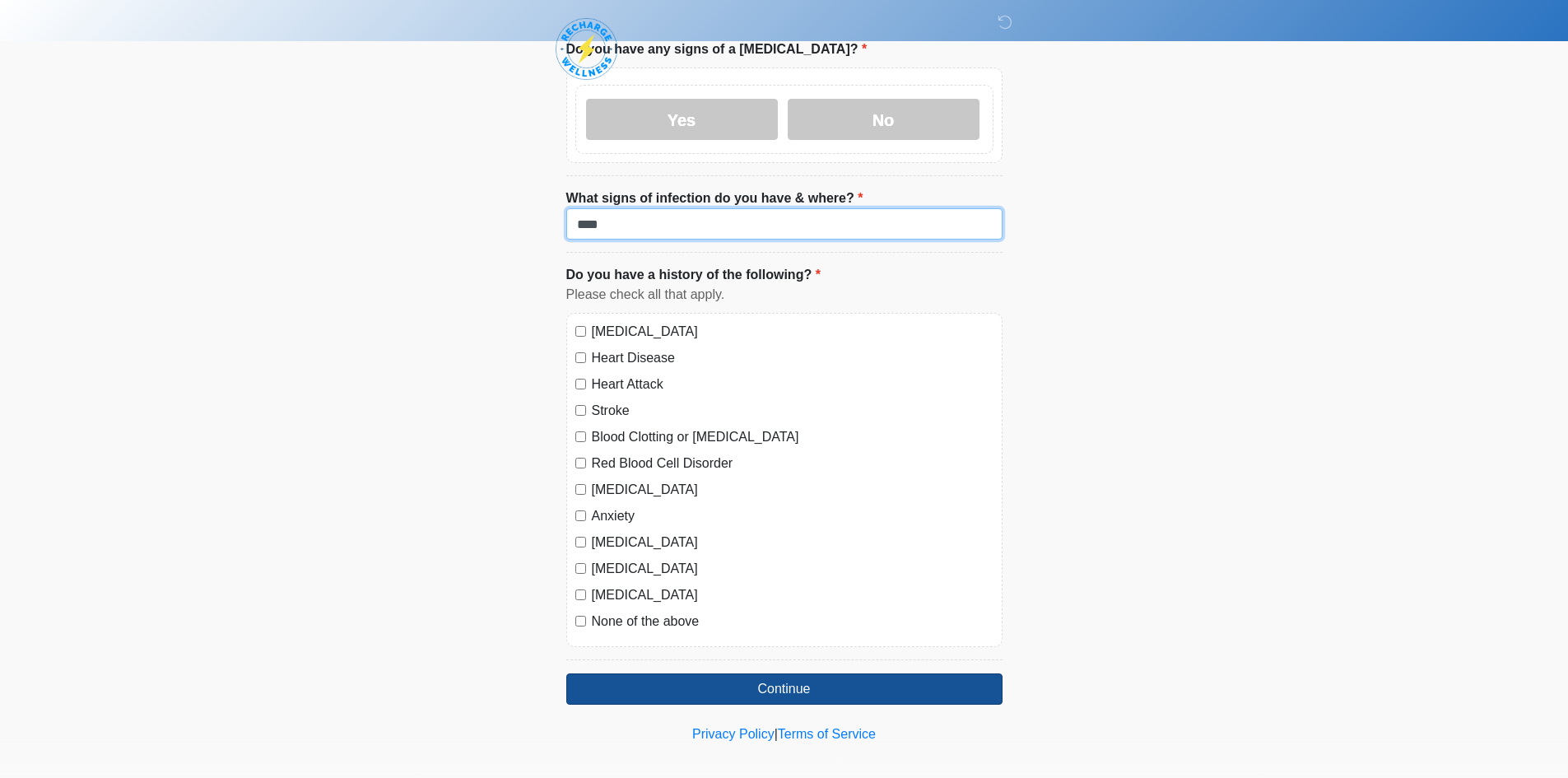
type input "****"
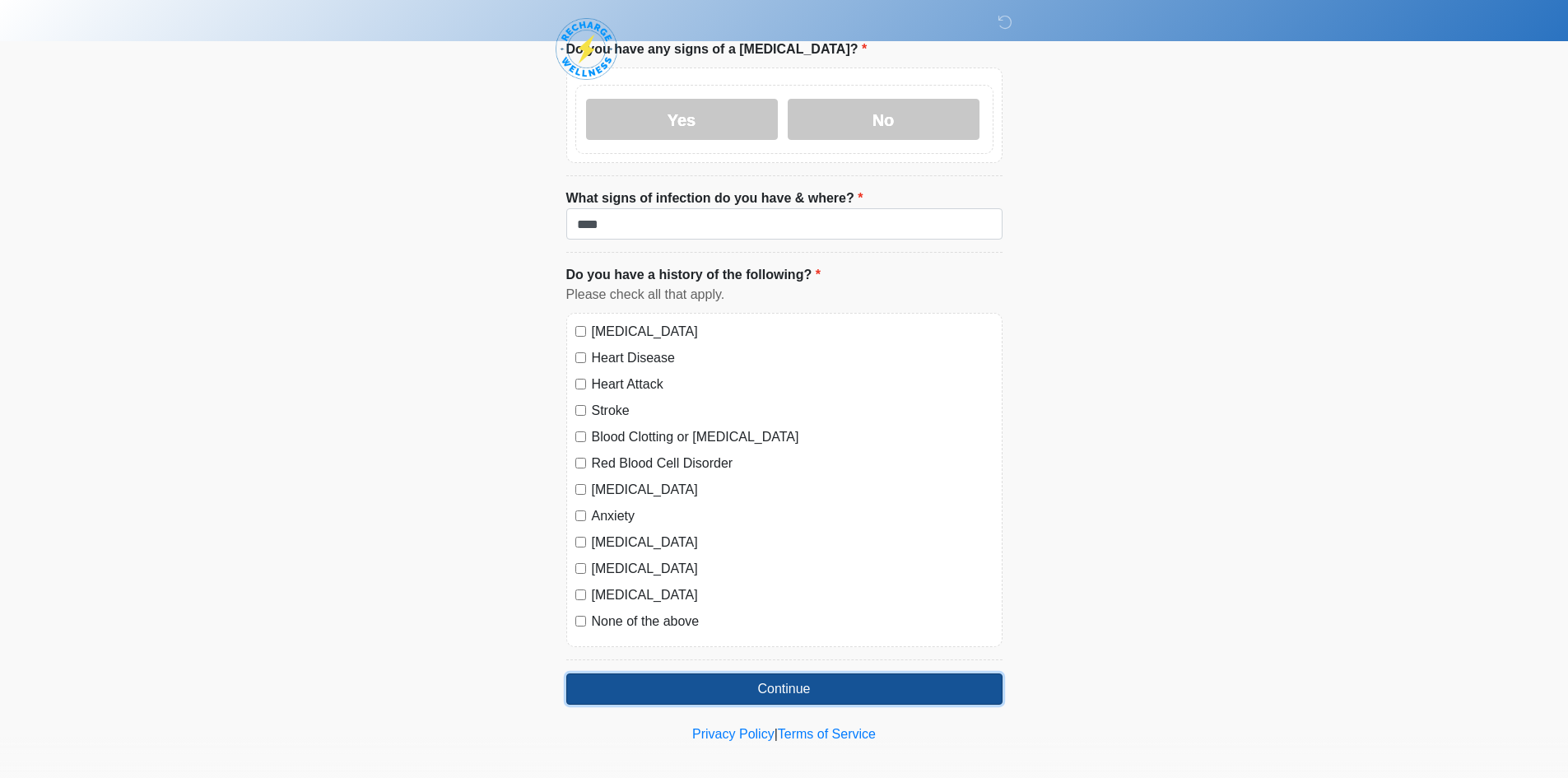
click at [701, 673] on button "Continue" at bounding box center [785, 688] width 436 height 31
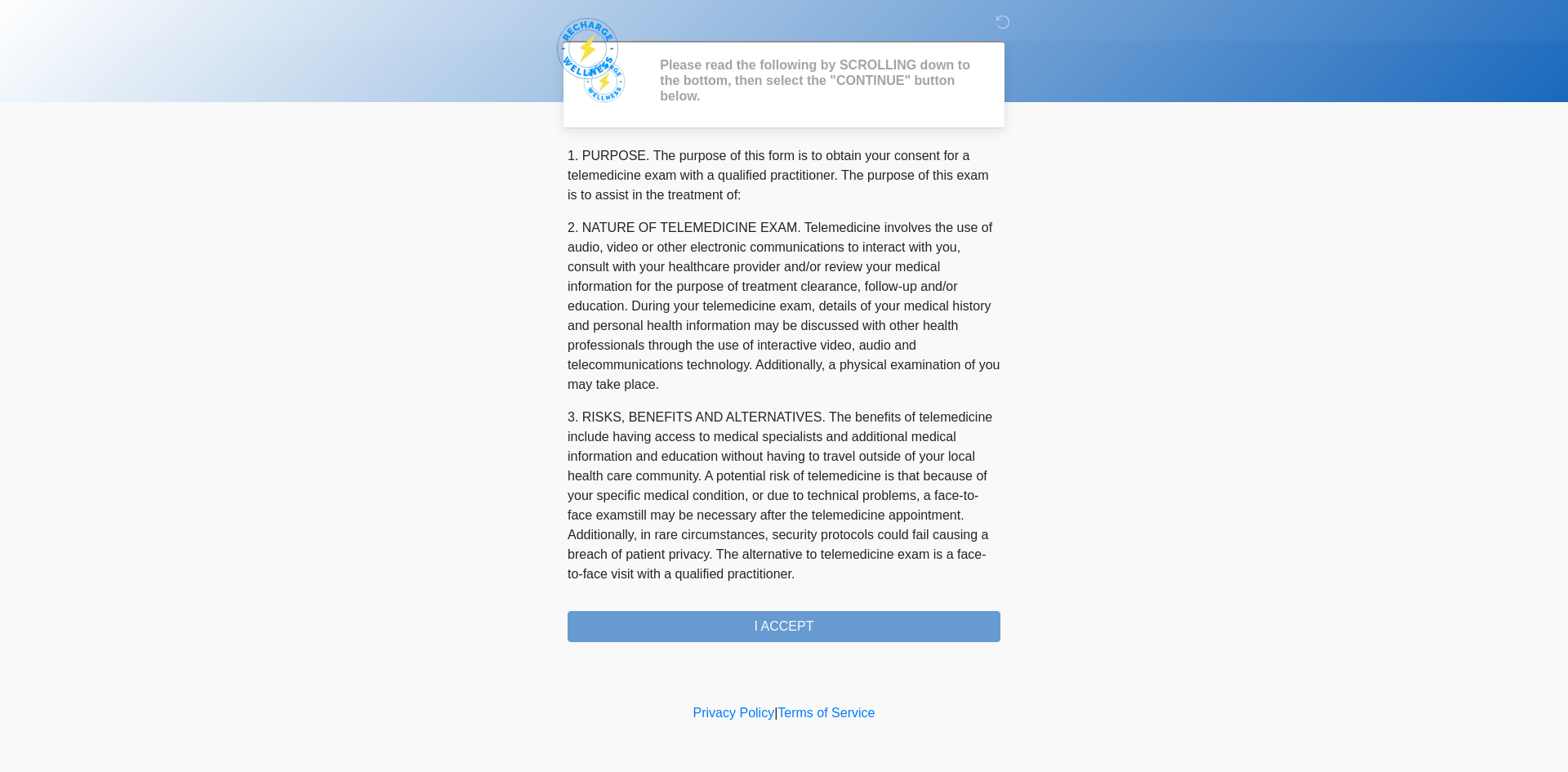
scroll to position [522, 0]
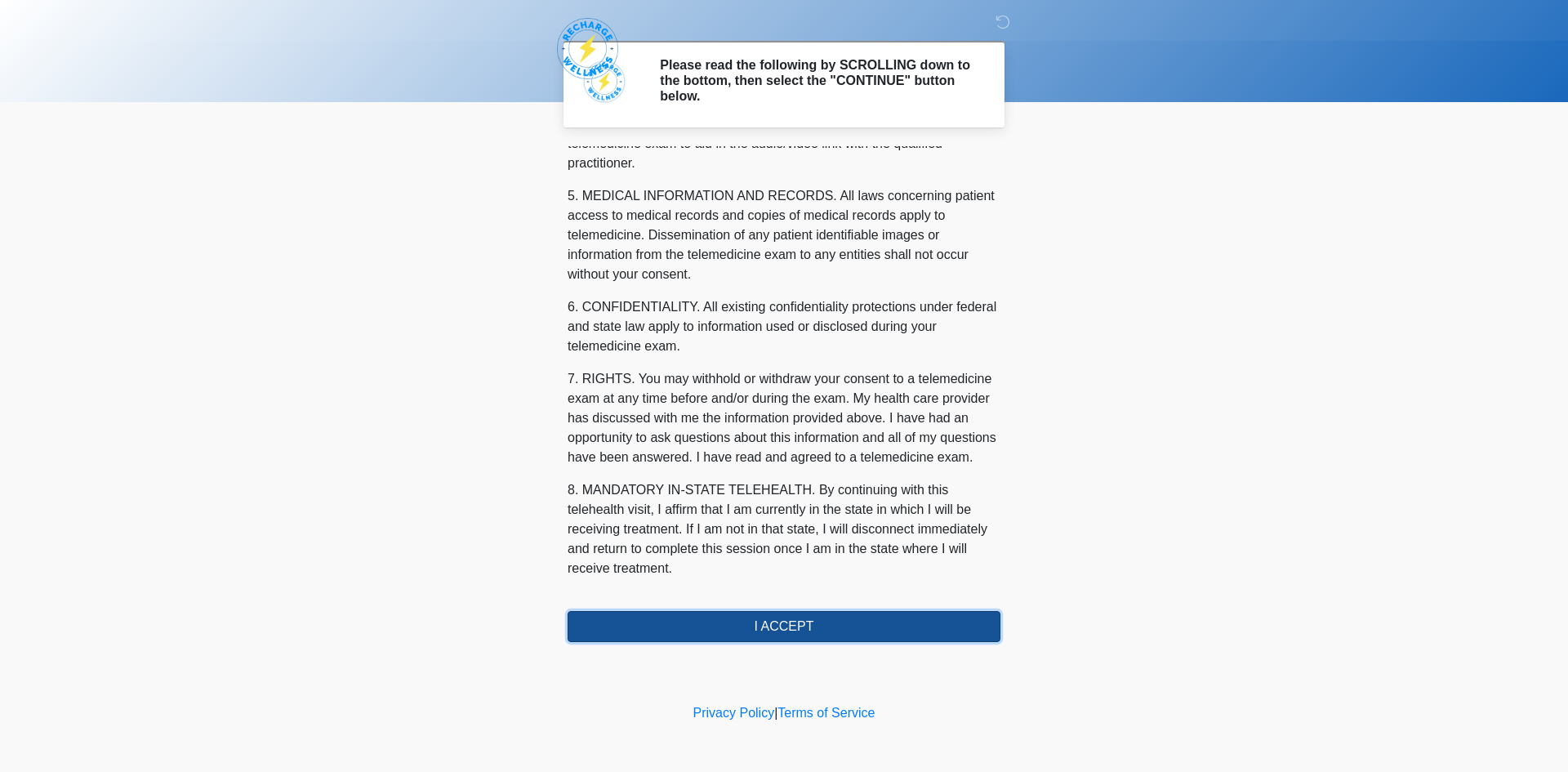
click at [819, 626] on button "I ACCEPT" at bounding box center [784, 626] width 433 height 31
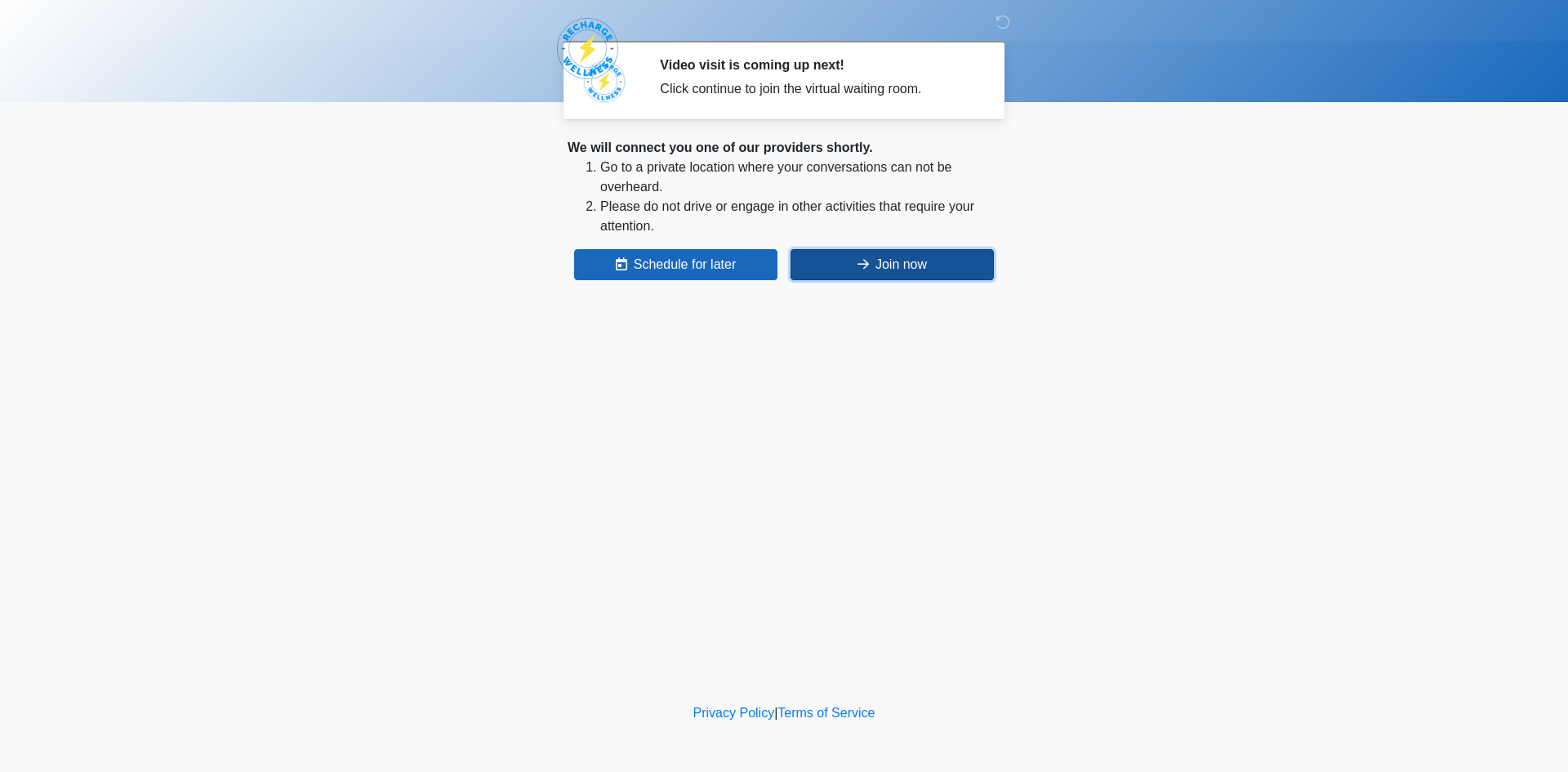
click at [922, 252] on button "Join now" at bounding box center [892, 264] width 203 height 31
